Goal: Navigation & Orientation: Find specific page/section

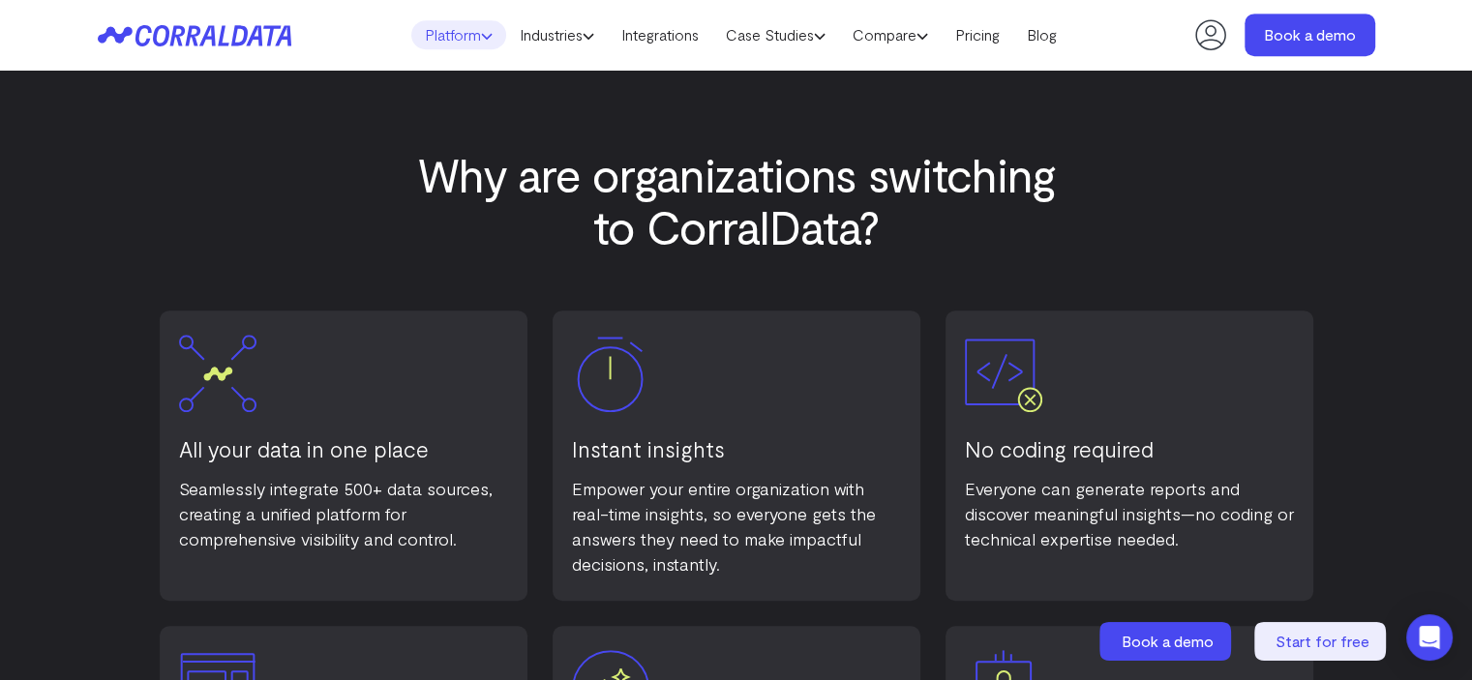
click at [467, 45] on link "Platform" at bounding box center [458, 34] width 95 height 29
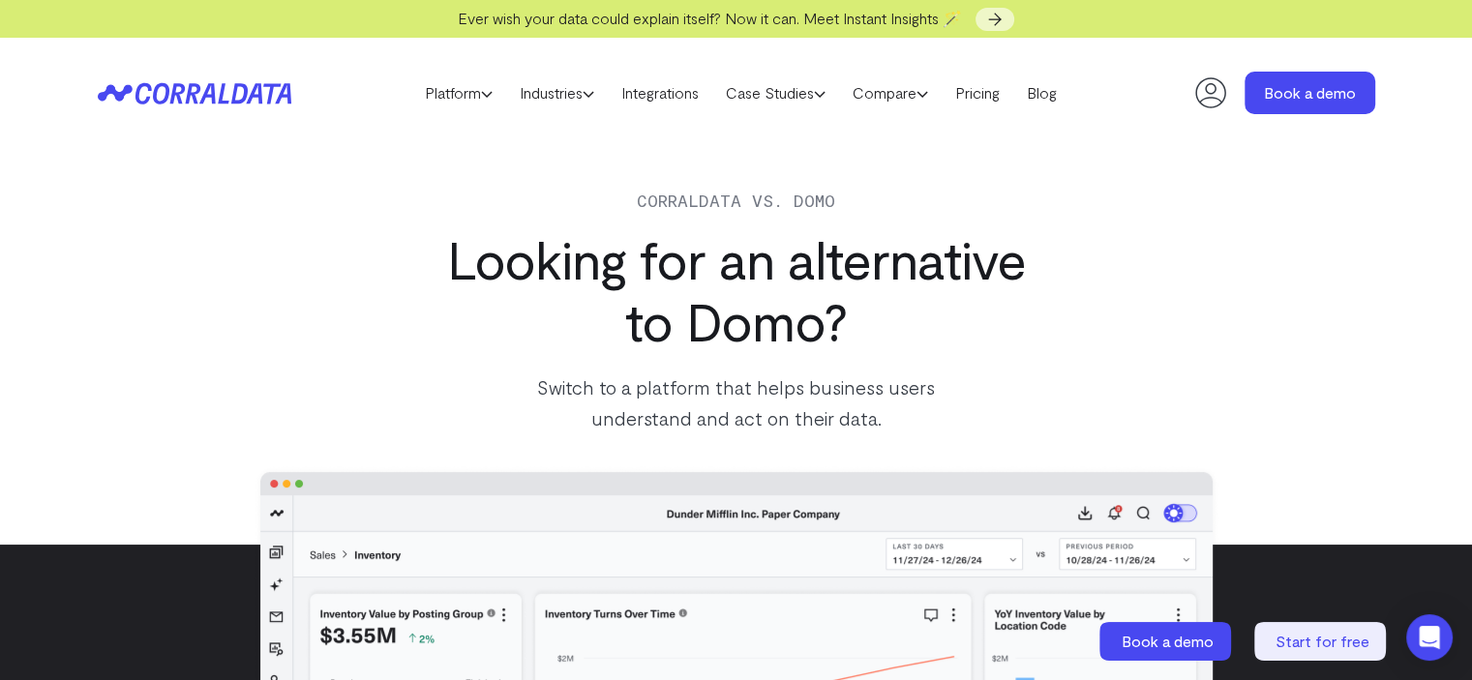
drag, startPoint x: 0, startPoint y: 0, endPoint x: 228, endPoint y: 80, distance: 242.1
click at [228, 82] on icon at bounding box center [195, 93] width 194 height 22
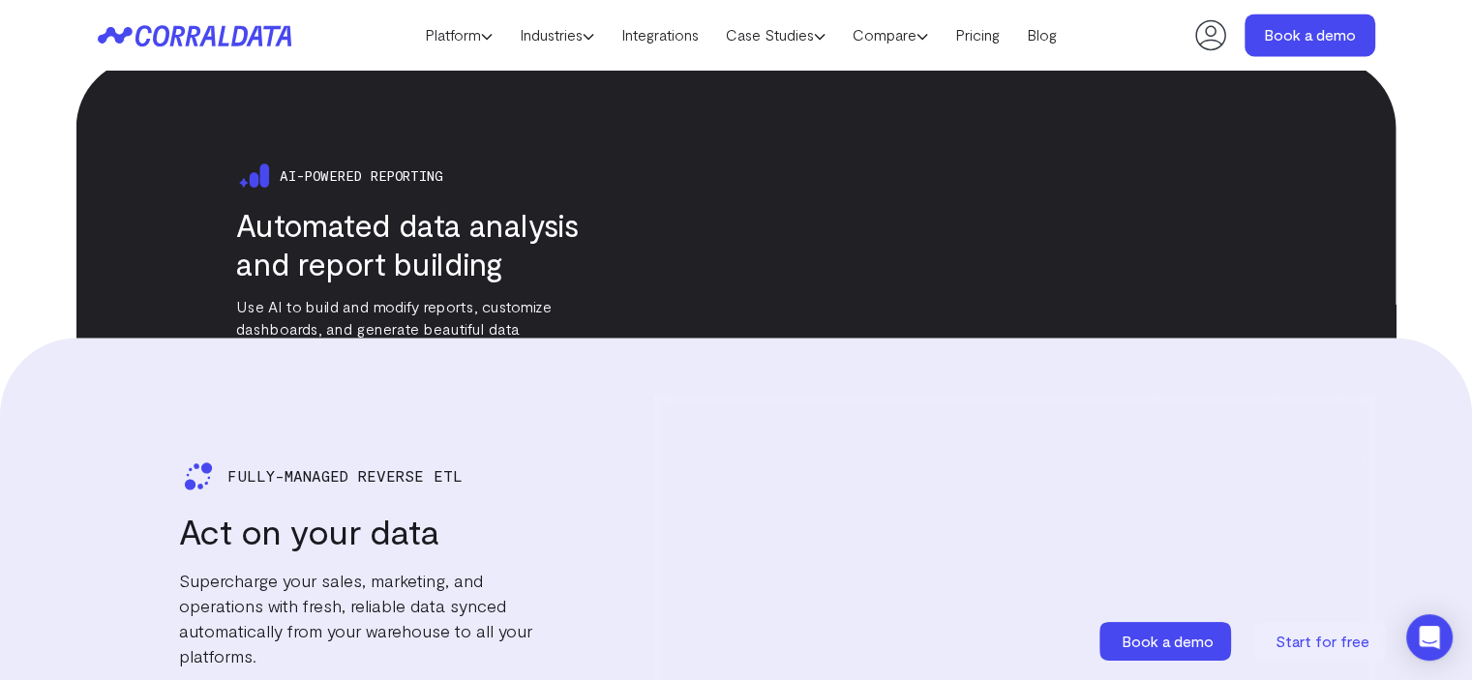
scroll to position [3060, 0]
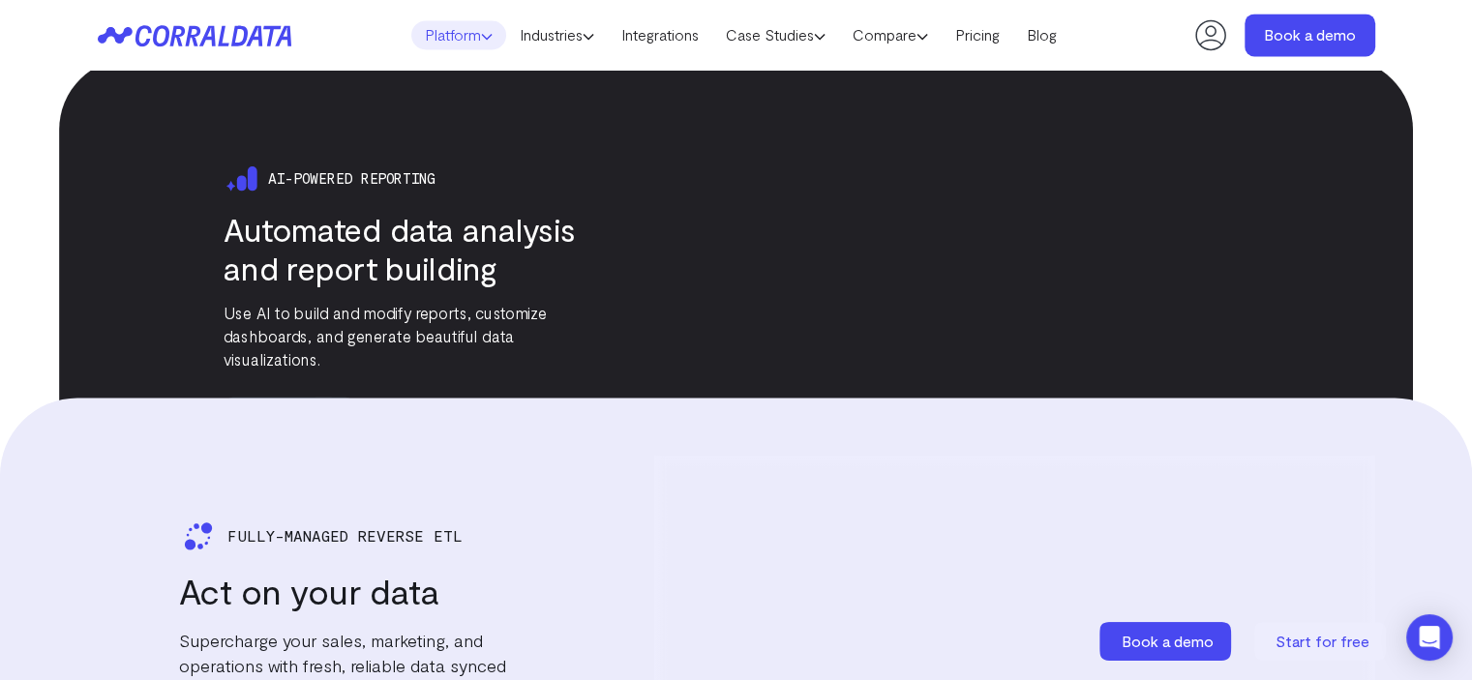
click at [441, 33] on link "Platform" at bounding box center [458, 34] width 95 height 29
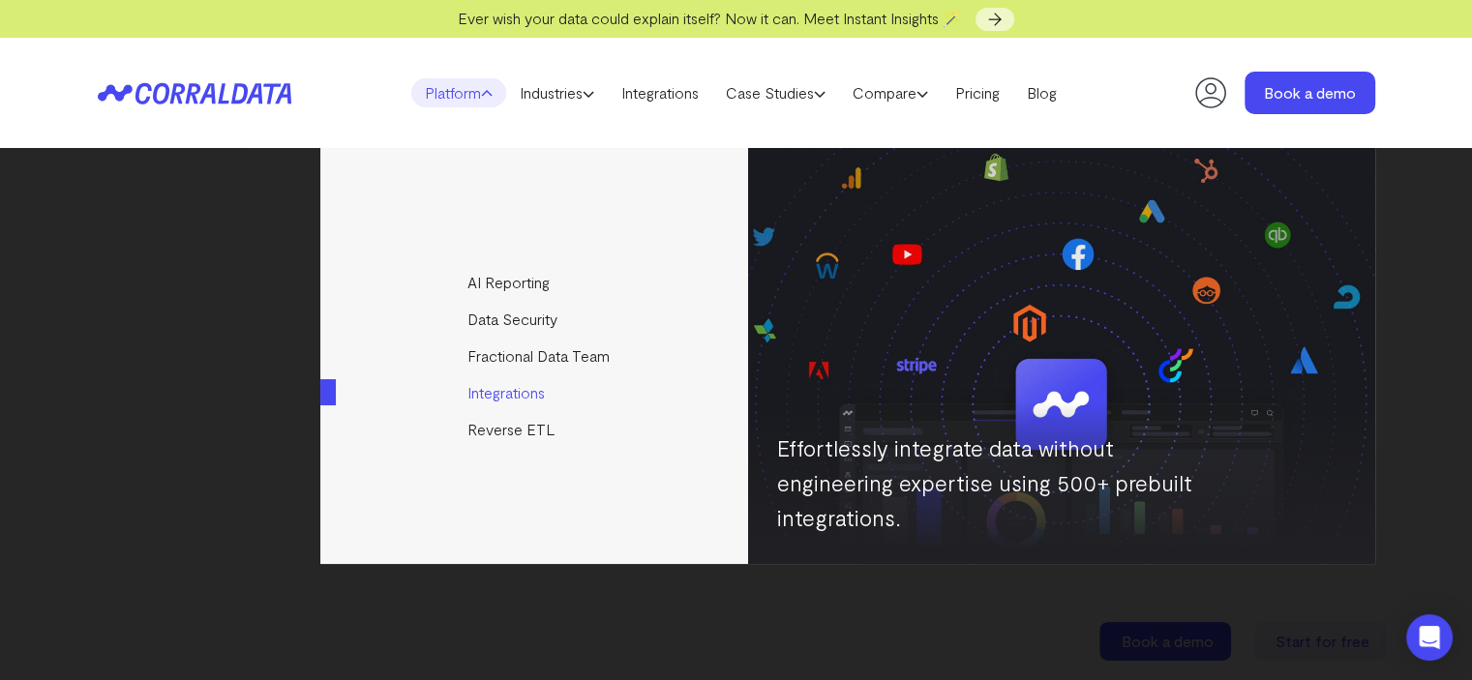
click at [530, 388] on link "Integrations" at bounding box center [535, 393] width 431 height 37
